Goal: Task Accomplishment & Management: Manage account settings

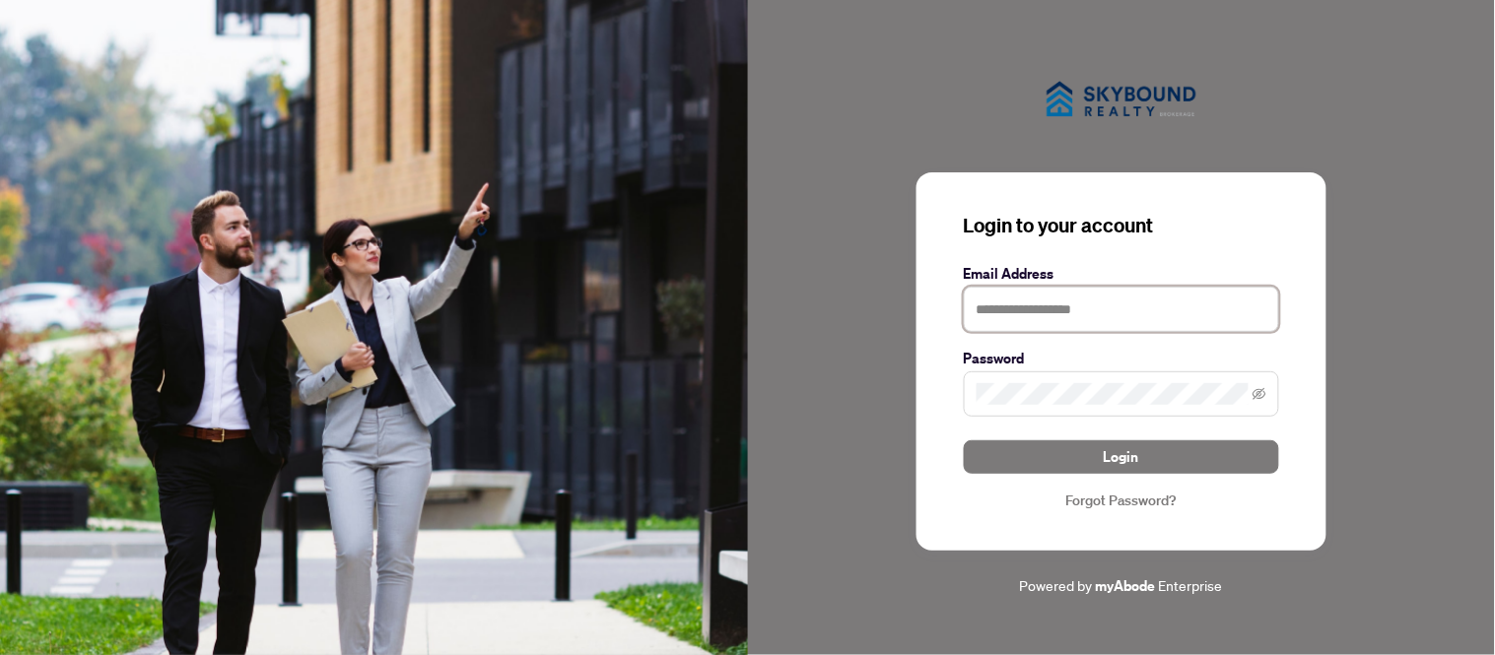
click at [1079, 308] on input "text" at bounding box center [1121, 309] width 315 height 45
type input "**********"
click at [1115, 377] on span at bounding box center [1121, 394] width 315 height 45
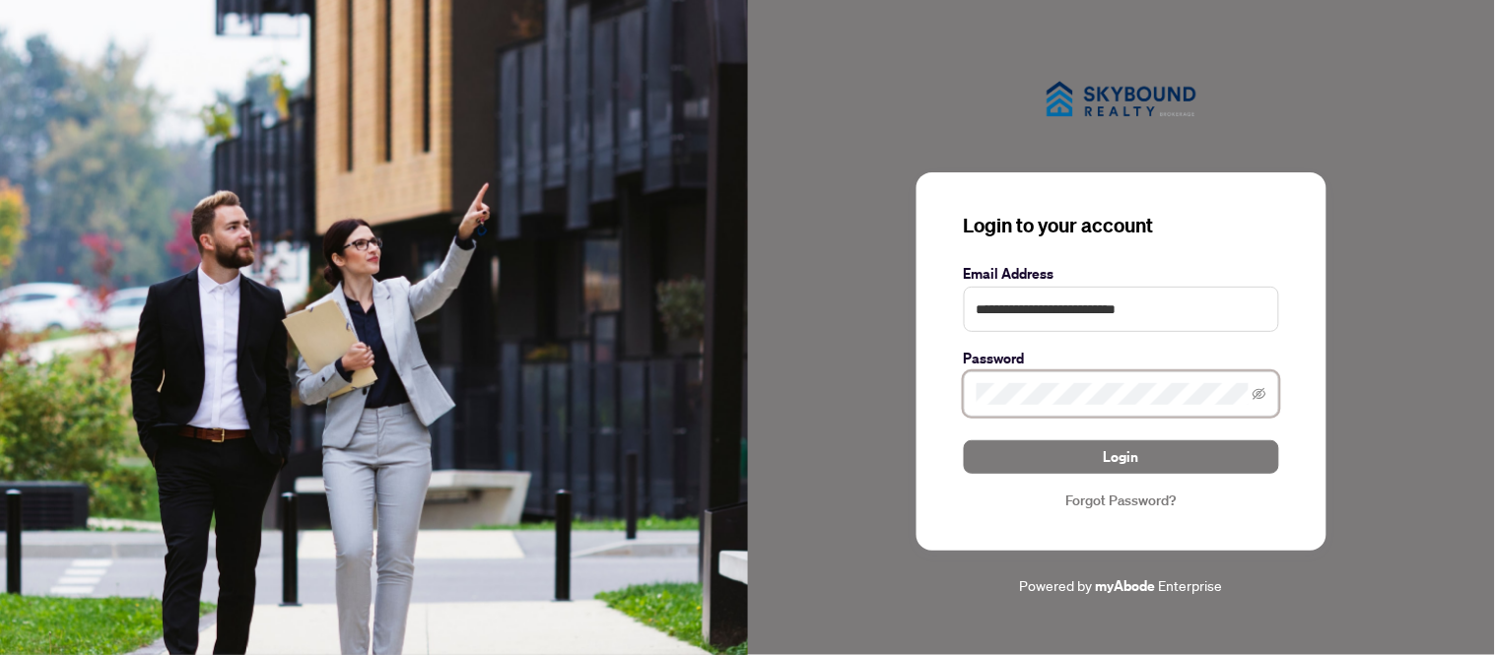
click at [964, 441] on button "Login" at bounding box center [1121, 458] width 315 height 34
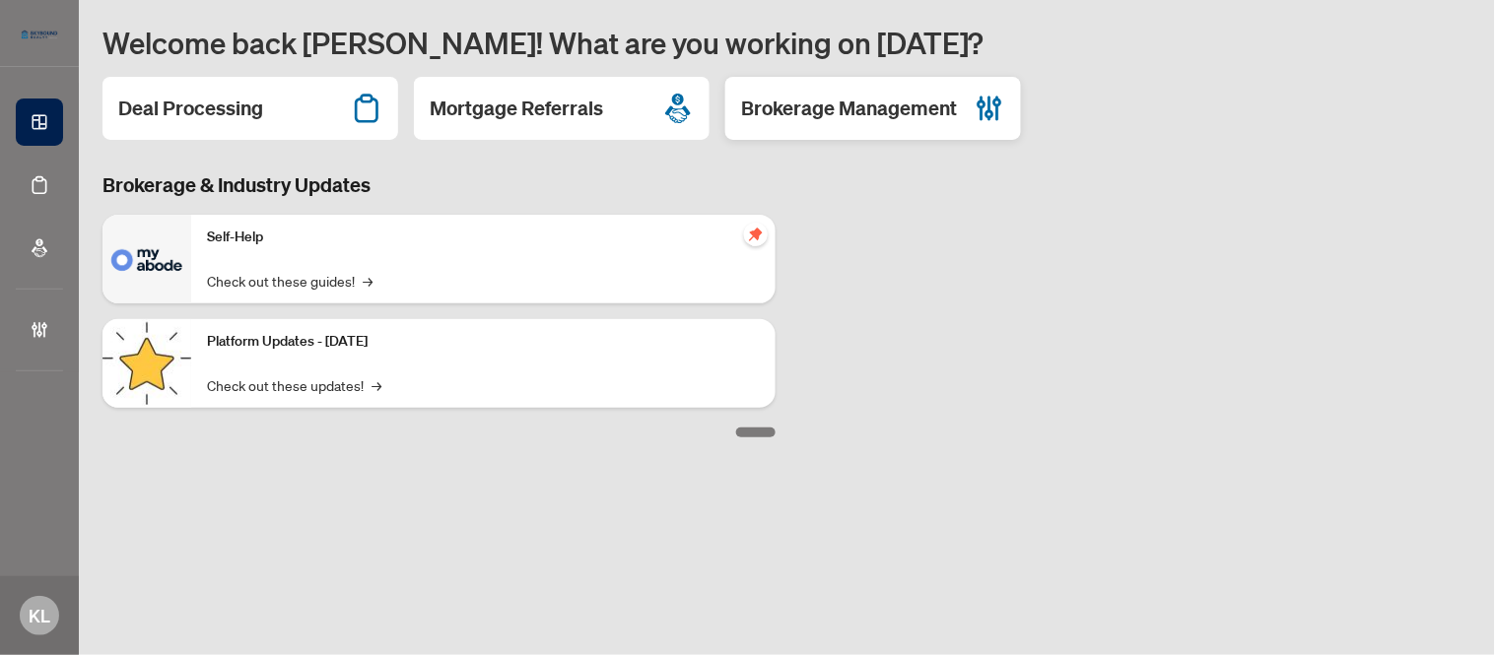
click at [884, 106] on h2 "Brokerage Management" at bounding box center [849, 109] width 216 height 28
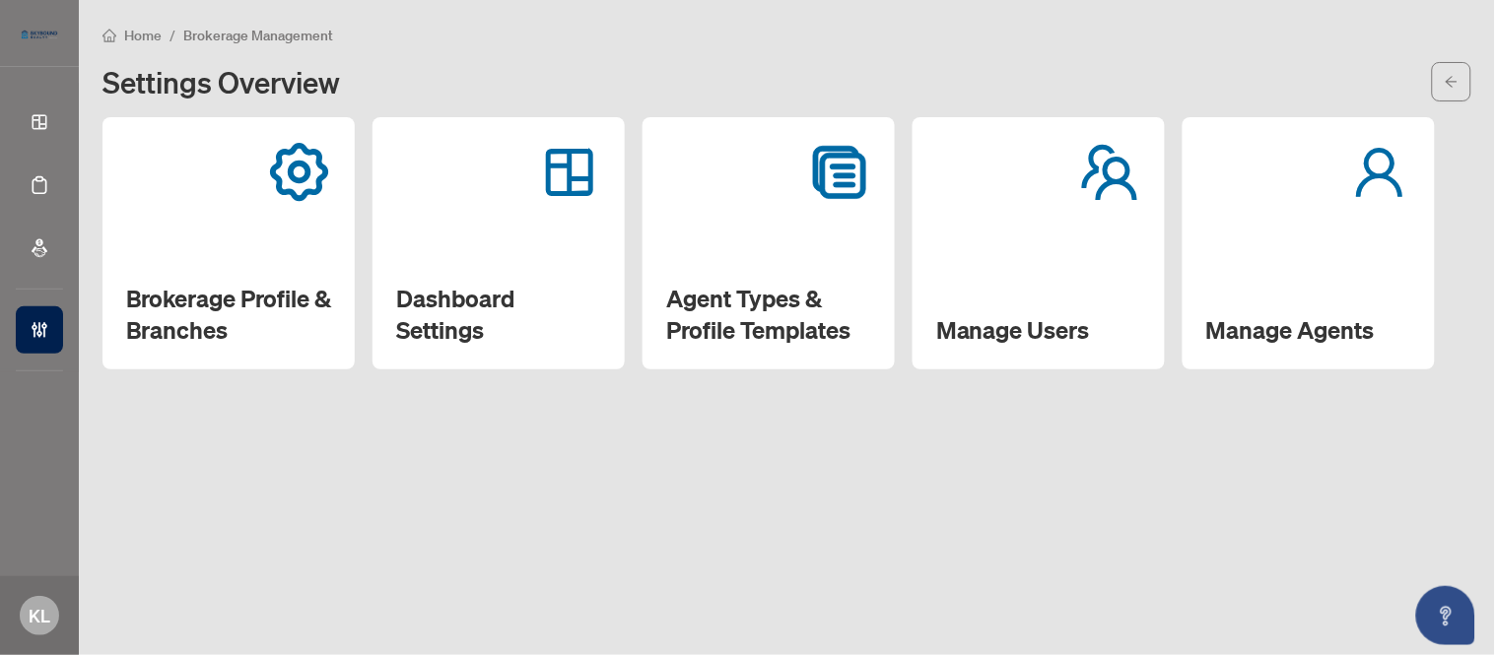
click at [824, 454] on main "Home / Brokerage Management Settings Overview Brokerage Profile & Branches Dash…" at bounding box center [787, 327] width 1416 height 655
click at [1056, 280] on div "Manage Users" at bounding box center [1039, 243] width 252 height 252
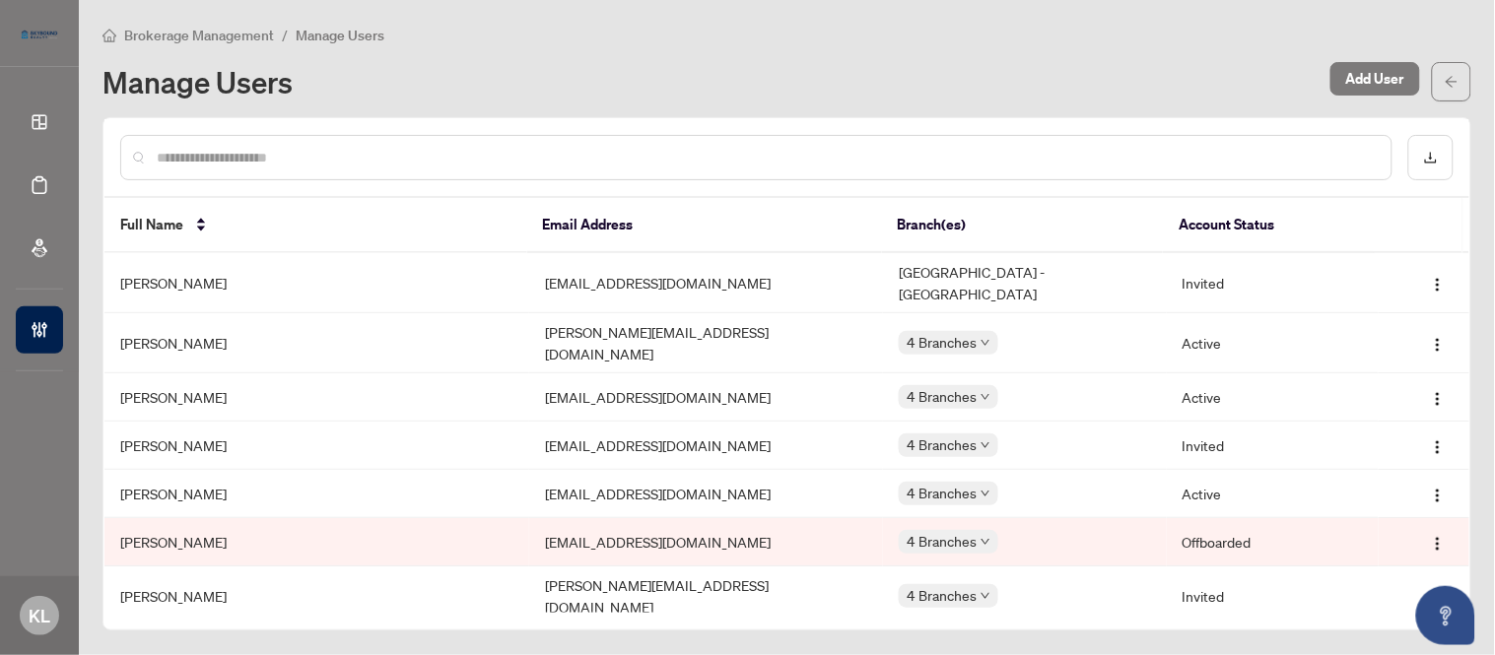
click at [260, 151] on input "text" at bounding box center [766, 158] width 1219 height 22
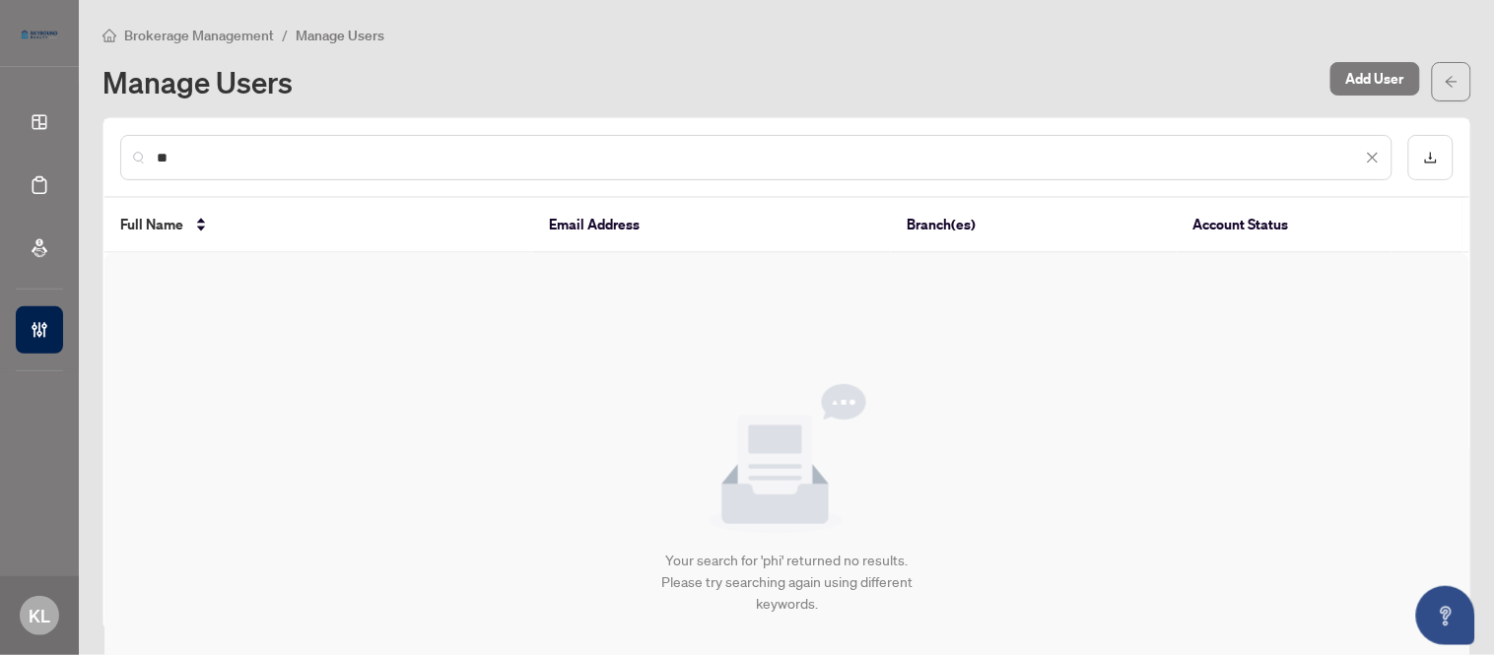
type input "*"
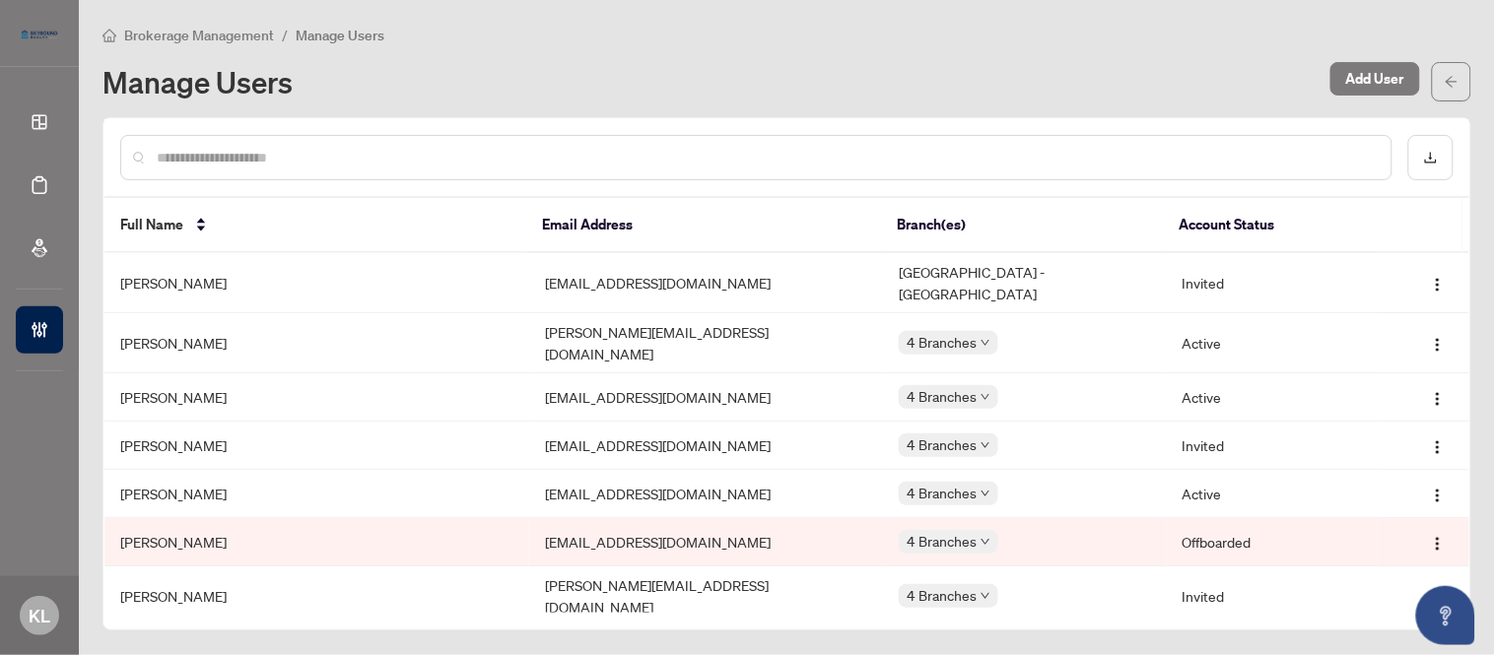
click at [316, 42] on span "Manage Users" at bounding box center [340, 36] width 89 height 18
click at [195, 31] on span "Brokerage Management" at bounding box center [199, 36] width 150 height 18
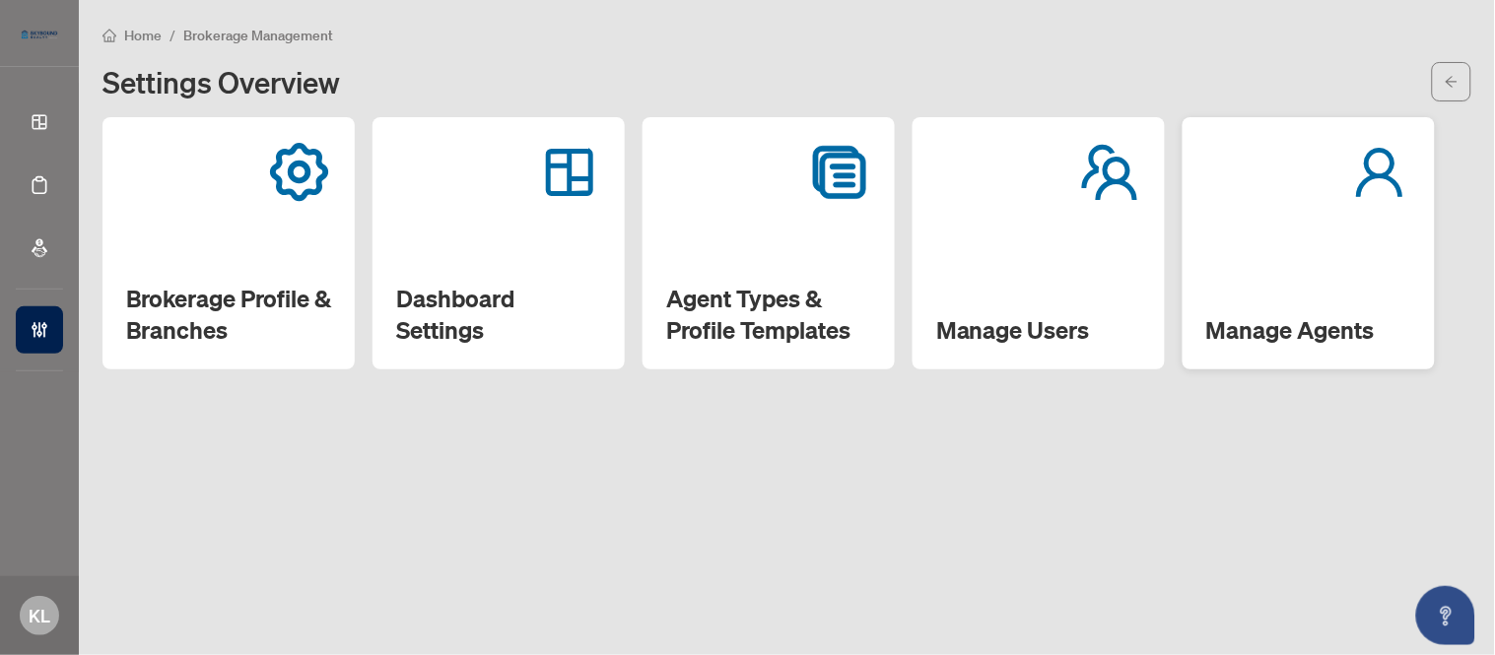
click at [1303, 237] on div "Manage Agents" at bounding box center [1309, 243] width 252 height 252
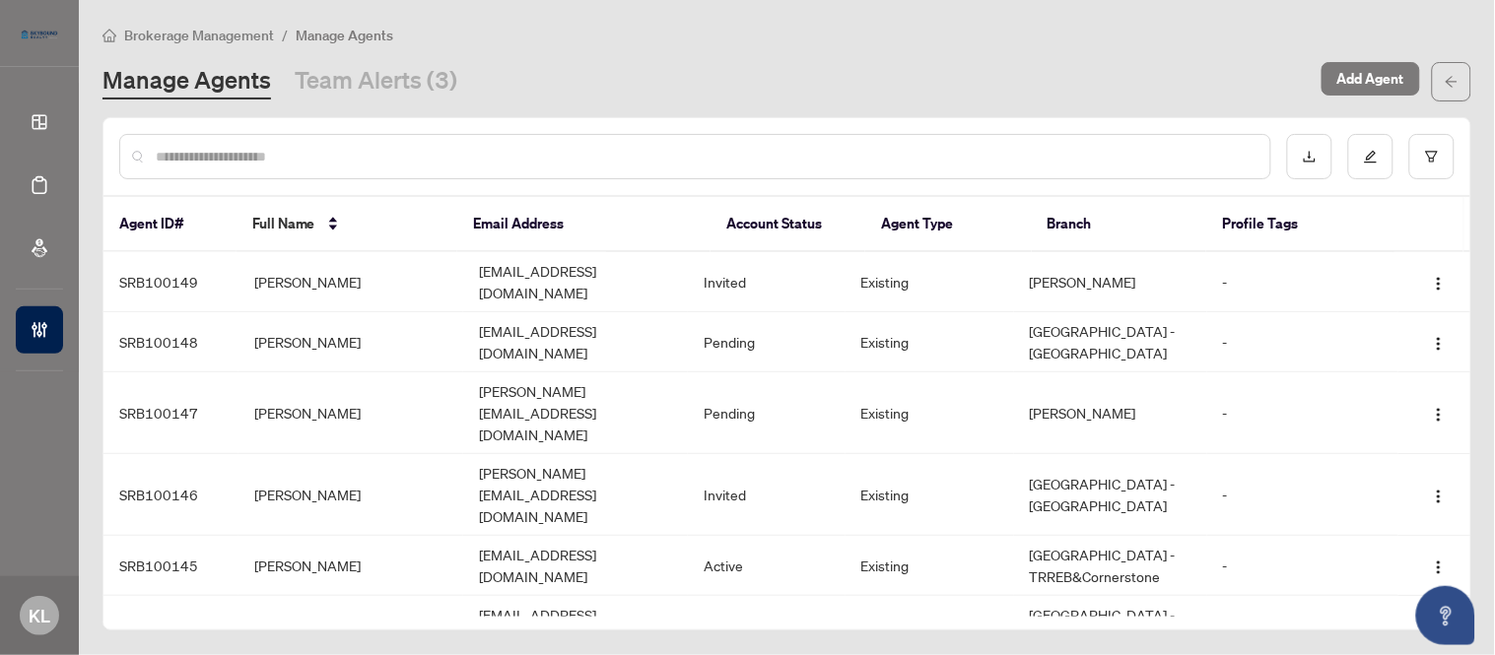
click at [259, 150] on input "text" at bounding box center [705, 157] width 1099 height 22
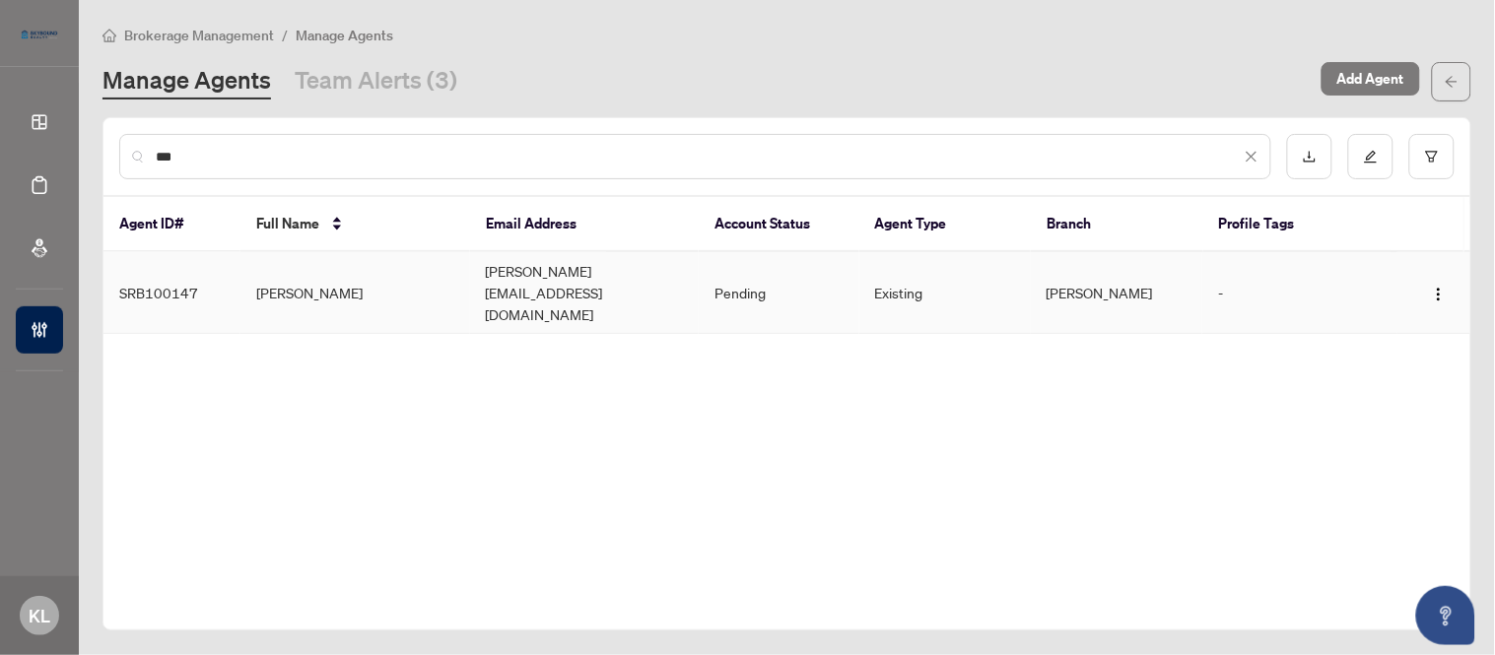
type input "***"
click at [496, 272] on td "[PERSON_NAME][EMAIL_ADDRESS][DOMAIN_NAME]" at bounding box center [584, 293] width 229 height 82
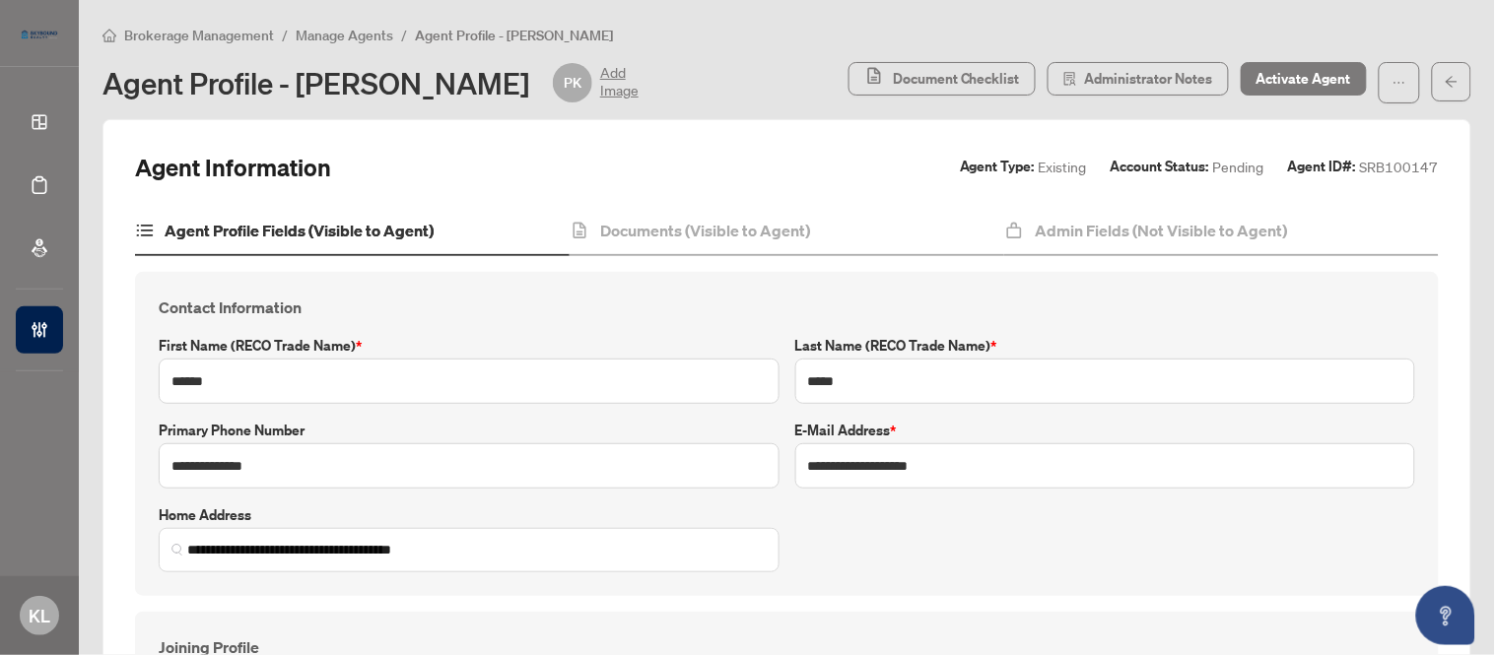
type input "**********"
click at [335, 33] on span "Manage Agents" at bounding box center [345, 36] width 98 height 18
